Goal: Use online tool/utility

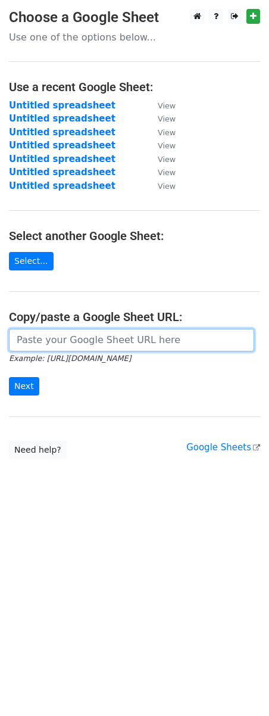
click at [39, 342] on input "url" at bounding box center [131, 340] width 245 height 23
paste input "https://docs.google.com/spreadsheets/d/1HMGMrYjktTYFt7y5rrXew1bgOkDO-8eBT7zLrXZ…"
type input "https://docs.google.com/spreadsheets/d/1HMGMrYjktTYFt7y5rrXew1bgOkDO-8eBT7zLrXZ…"
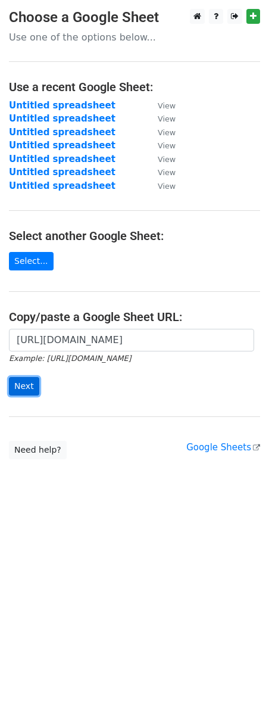
click at [11, 386] on input "Next" at bounding box center [24, 386] width 30 height 18
